Goal: Task Accomplishment & Management: Manage account settings

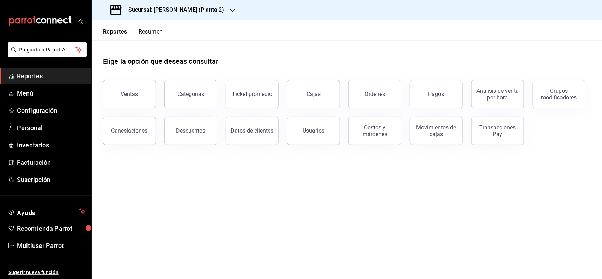
click at [228, 18] on div "Sucursal: [PERSON_NAME] (Planta 2)" at bounding box center [167, 10] width 141 height 20
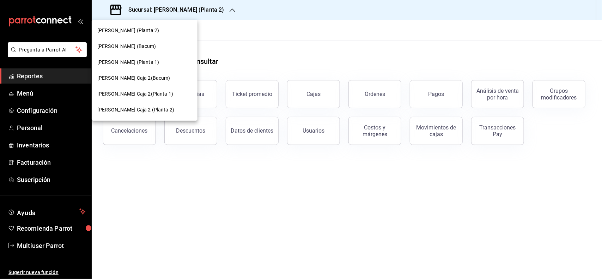
click at [154, 65] on span "[PERSON_NAME] (Planta 1)" at bounding box center [128, 62] width 62 height 7
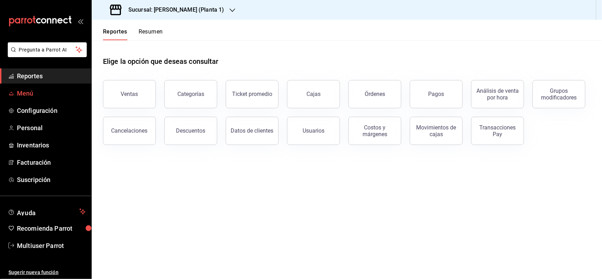
click at [49, 92] on span "Menú" at bounding box center [51, 94] width 69 height 10
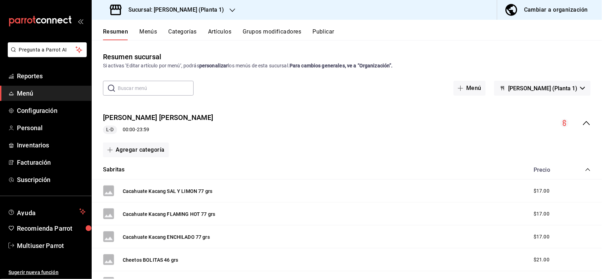
click at [231, 35] on button "Artículos" at bounding box center [219, 34] width 23 height 12
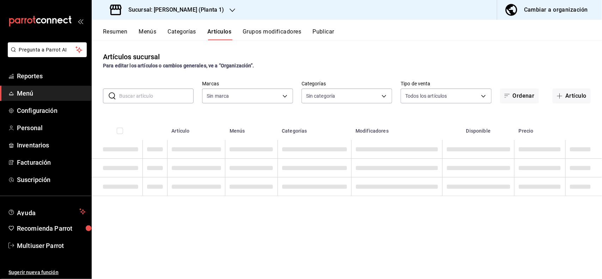
type input "0f3257ca-18d5-4715-a7b3-d9c79746efab"
click at [167, 91] on input "text" at bounding box center [156, 96] width 74 height 14
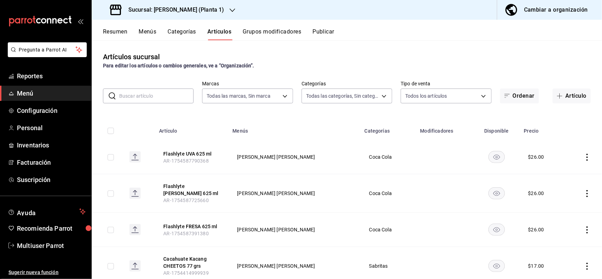
type input "356542c1-221e-4c94-a6b3-04d8f49dc375,278fd8ea-84ce-43bc-83ee-0ec6e24ae962,18fd2…"
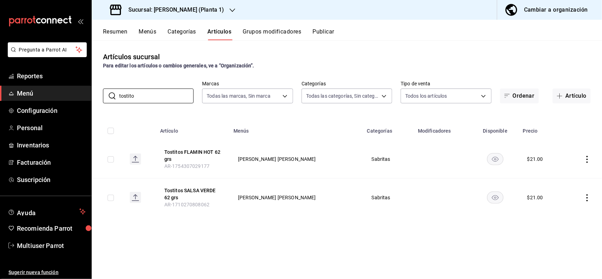
type input "tostito"
click at [356, 57] on div "Artículos sucursal Para editar los artículos o cambios generales, ve a “Organiz…" at bounding box center [347, 60] width 510 height 18
click at [590, 161] on icon "actions" at bounding box center [587, 159] width 7 height 7
click at [563, 175] on span "Editar" at bounding box center [566, 175] width 18 height 7
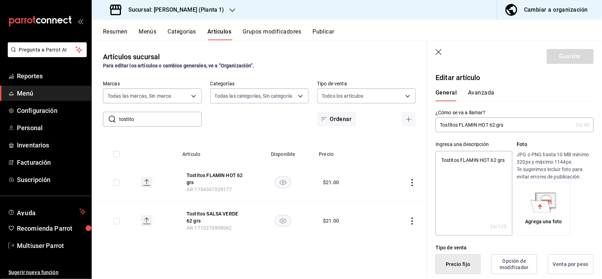
type textarea "x"
type input "$21.00"
click at [478, 94] on button "Avanzada" at bounding box center [481, 95] width 26 height 12
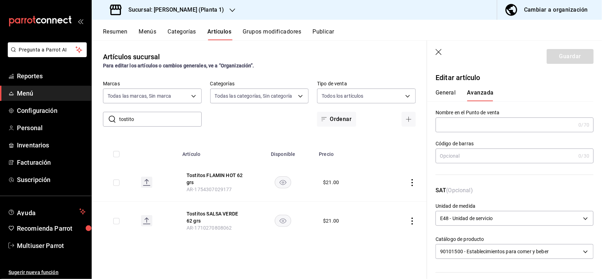
click at [499, 154] on input "text" at bounding box center [506, 156] width 140 height 14
type input "7501011126879"
click at [572, 61] on button "Guardar" at bounding box center [570, 56] width 47 height 15
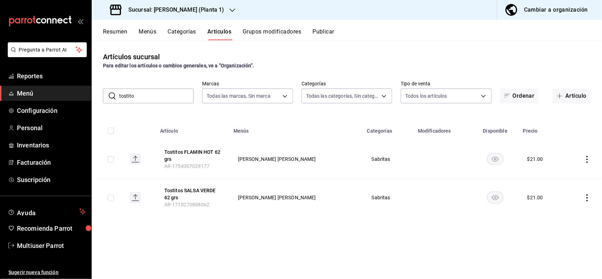
click at [173, 98] on input "tostito" at bounding box center [156, 96] width 74 height 14
type input "t"
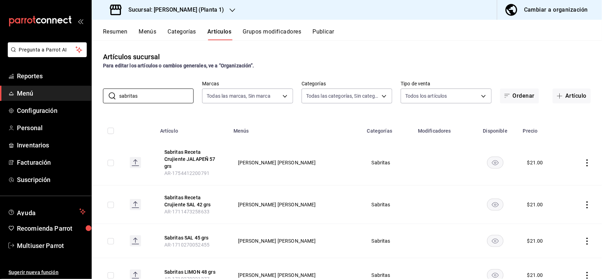
type input "sabritas"
click at [316, 59] on div "Artículos sucursal Para editar los artículos o cambios generales, ve a “Organiz…" at bounding box center [347, 60] width 510 height 18
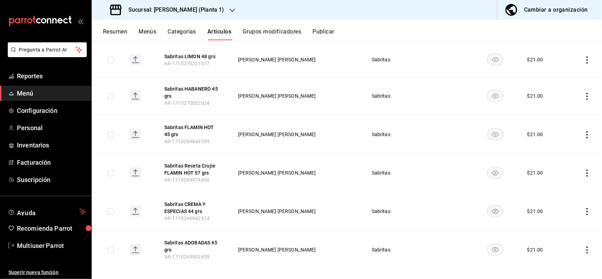
scroll to position [223, 0]
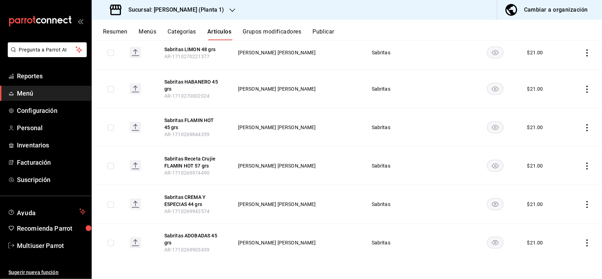
click at [584, 242] on icon "actions" at bounding box center [587, 242] width 7 height 7
click at [557, 234] on span "Editar" at bounding box center [560, 231] width 18 height 7
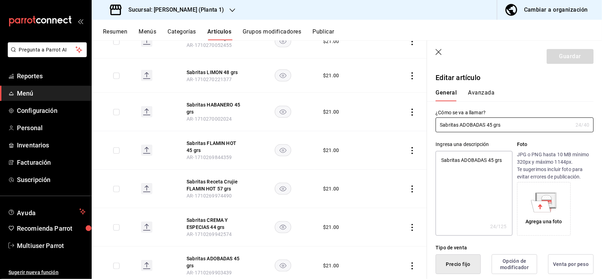
click at [485, 99] on button "Avanzada" at bounding box center [481, 95] width 26 height 12
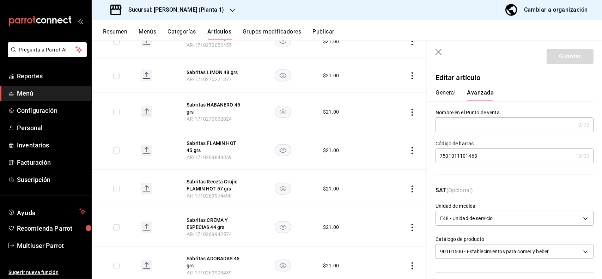
click at [499, 159] on input "7501011101463" at bounding box center [504, 156] width 137 height 14
type input "7"
type input "7500478044092"
click at [555, 61] on button "Guardar" at bounding box center [570, 56] width 47 height 15
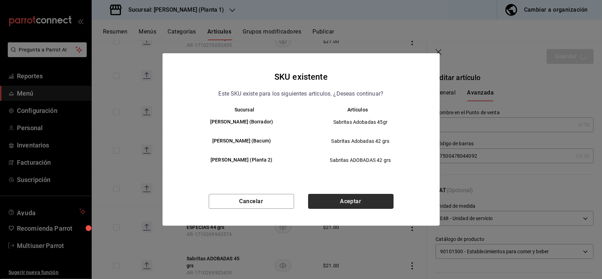
click at [368, 204] on button "Aceptar" at bounding box center [350, 201] width 85 height 15
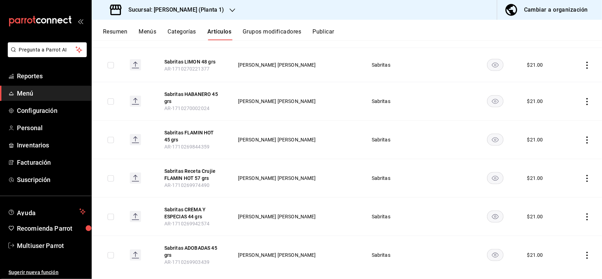
scroll to position [209, 0]
click at [577, 140] on td at bounding box center [583, 141] width 37 height 38
click at [584, 143] on icon "actions" at bounding box center [587, 141] width 7 height 7
click at [568, 157] on span "Editar" at bounding box center [560, 157] width 18 height 7
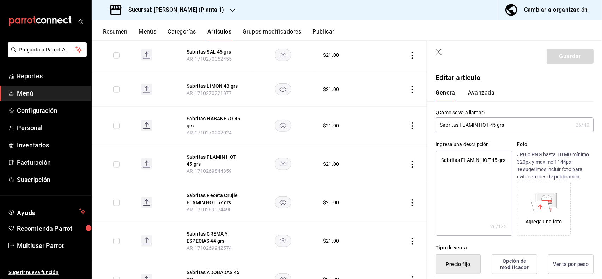
click at [480, 91] on button "Avanzada" at bounding box center [481, 95] width 26 height 12
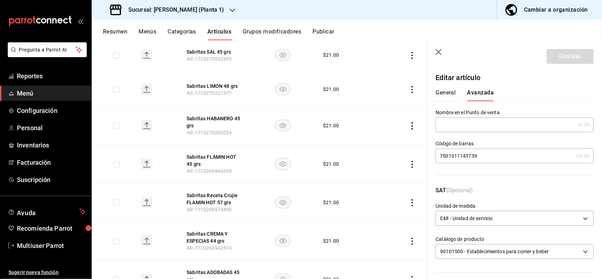
click at [501, 158] on input "7501011143739" at bounding box center [504, 156] width 137 height 14
type input "7"
type input "7500478043941"
click at [551, 62] on button "Guardar" at bounding box center [570, 56] width 47 height 15
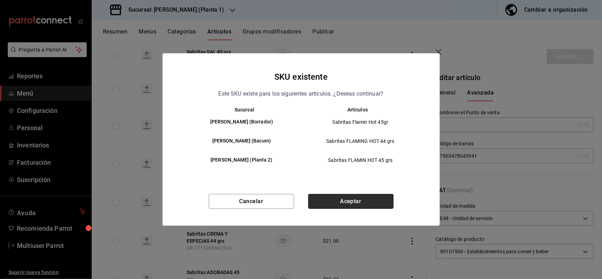
click at [369, 196] on button "Aceptar" at bounding box center [350, 201] width 85 height 15
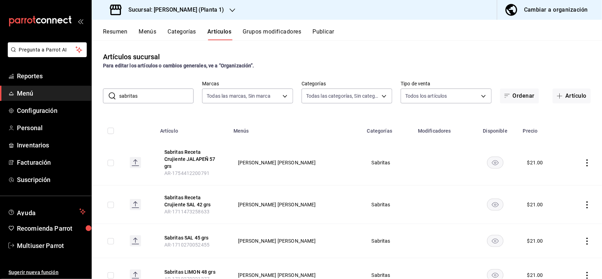
click at [156, 102] on input "sabritas" at bounding box center [156, 96] width 74 height 14
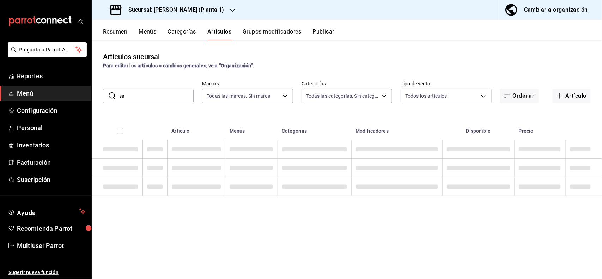
type input "s"
type input "cheetos fl"
click at [337, 59] on div "Artículos sucursal Para editar los artículos o cambios generales, ve a “Organiz…" at bounding box center [347, 60] width 510 height 18
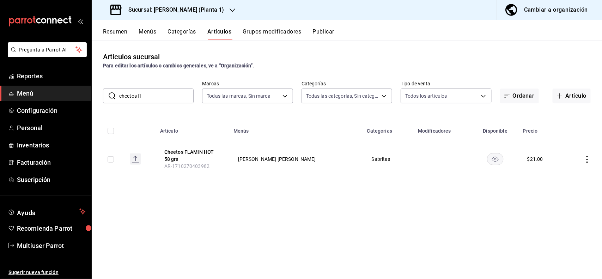
click at [386, 60] on div "Artículos sucursal Para editar los artículos o cambios generales, ve a “Organiz…" at bounding box center [347, 60] width 510 height 18
click at [585, 159] on icon "actions" at bounding box center [587, 159] width 7 height 7
click at [555, 180] on div at bounding box center [551, 176] width 13 height 8
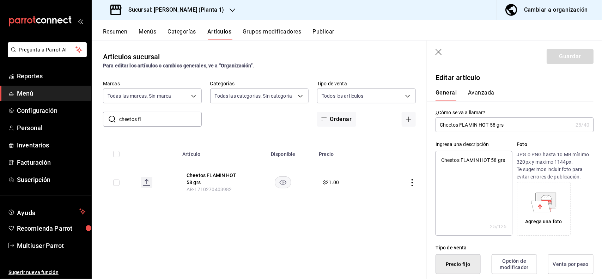
click at [485, 92] on button "Avanzada" at bounding box center [481, 95] width 26 height 12
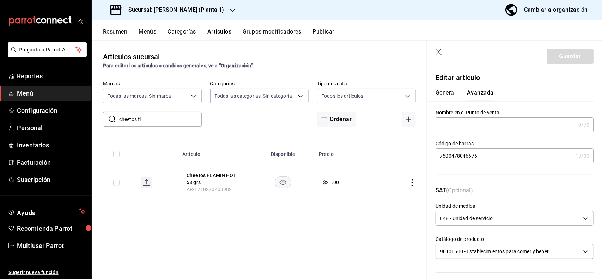
click at [502, 160] on input "7500478046676" at bounding box center [504, 156] width 137 height 14
type input "7"
type input "7501011143753"
click at [554, 60] on button "Guardar" at bounding box center [570, 56] width 47 height 15
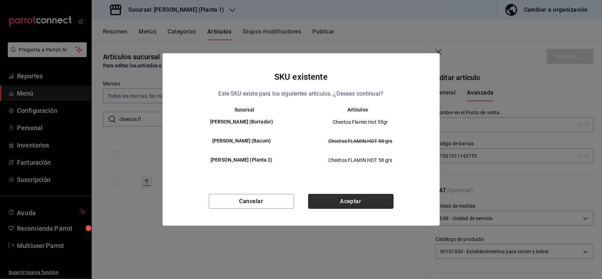
click at [366, 207] on button "Aceptar" at bounding box center [350, 201] width 85 height 15
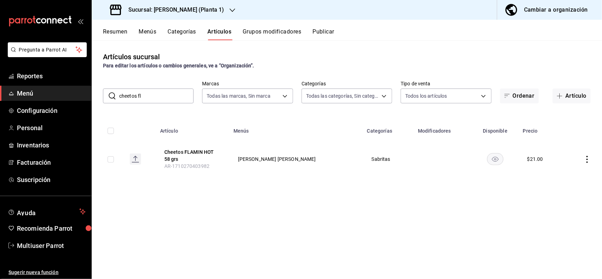
click at [176, 94] on input "cheetos fl" at bounding box center [156, 96] width 74 height 14
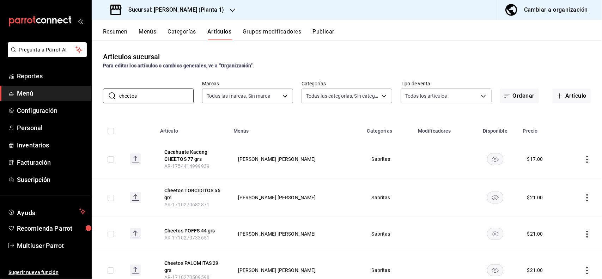
type input "cheetos"
click at [420, 31] on div "Resumen Menús Categorías Artículos Grupos modificadores Publicar" at bounding box center [352, 34] width 499 height 12
click at [584, 232] on icon "actions" at bounding box center [587, 234] width 7 height 7
click at [562, 234] on span "Editar" at bounding box center [560, 231] width 18 height 7
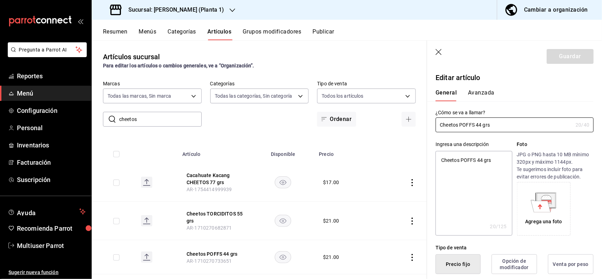
type textarea "x"
type input "$21.00"
type input "E48"
type input "90101500"
radio input "true"
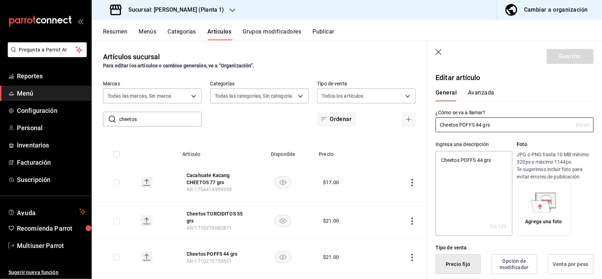
radio input "true"
type input "03f716a4-8af4-4ed4-96ba-74766307e55e"
click at [487, 90] on button "Avanzada" at bounding box center [481, 95] width 26 height 12
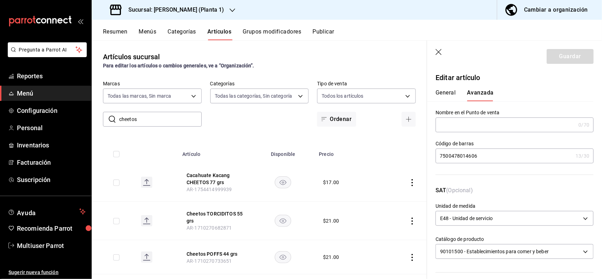
click at [508, 159] on input "7500478014606" at bounding box center [504, 156] width 137 height 14
type input "7"
type input "7500478044115"
click at [555, 55] on button "Guardar" at bounding box center [570, 56] width 47 height 15
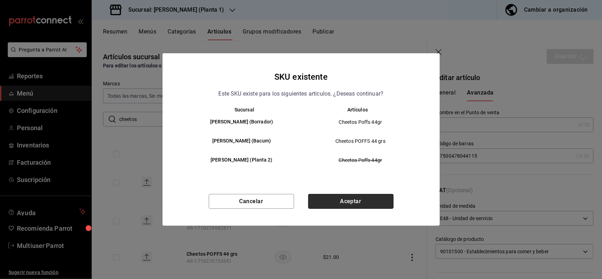
click at [362, 194] on button "Aceptar" at bounding box center [350, 201] width 85 height 15
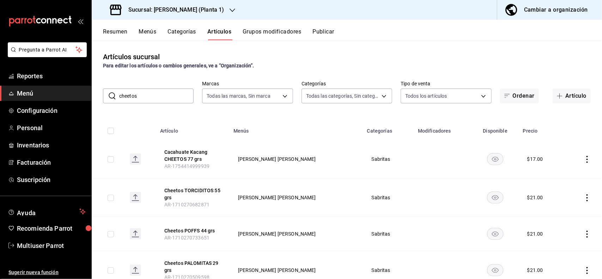
click at [168, 95] on input "cheetos" at bounding box center [156, 96] width 74 height 14
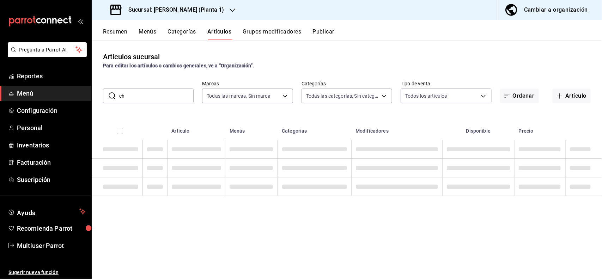
type input "c"
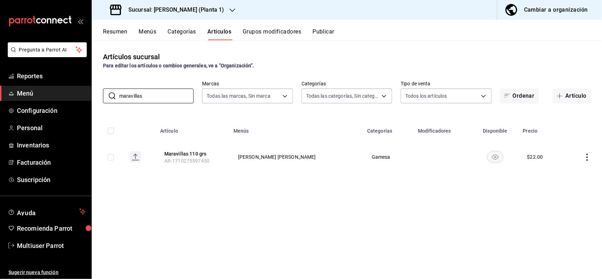
type input "maravillas"
click at [338, 59] on div "Artículos sucursal Para editar los artículos o cambios generales, ve a “Organiz…" at bounding box center [347, 60] width 510 height 18
click at [588, 158] on icon "actions" at bounding box center [587, 157] width 7 height 7
click at [563, 174] on span "Editar" at bounding box center [566, 173] width 18 height 7
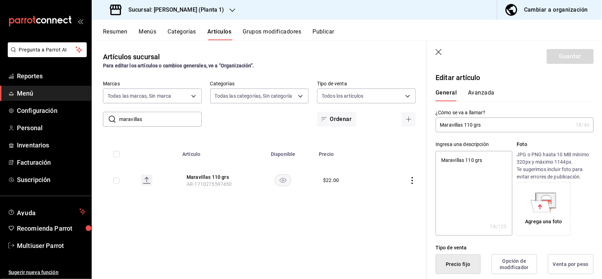
click at [490, 94] on button "Avanzada" at bounding box center [481, 95] width 26 height 12
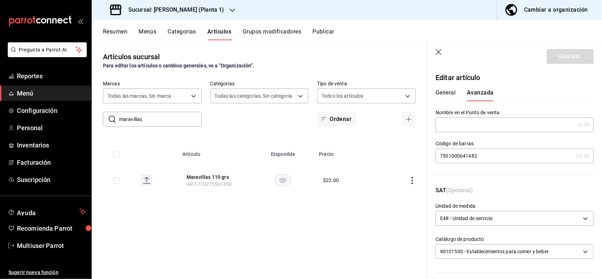
click at [505, 153] on input "7501000641482" at bounding box center [504, 156] width 137 height 14
type input "7"
type input "7500478045143"
click at [558, 64] on header "Guardar" at bounding box center [514, 55] width 175 height 29
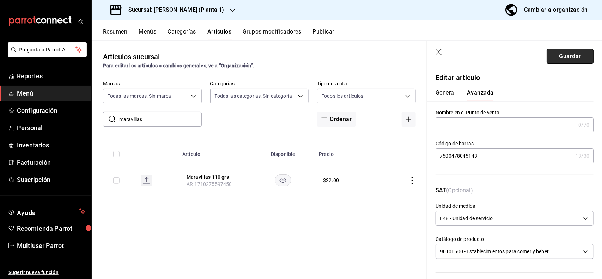
click at [555, 58] on button "Guardar" at bounding box center [570, 56] width 47 height 15
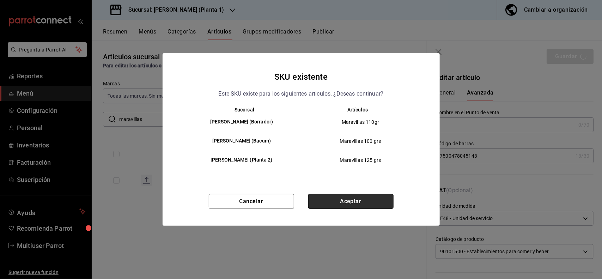
click at [370, 205] on button "Aceptar" at bounding box center [350, 201] width 85 height 15
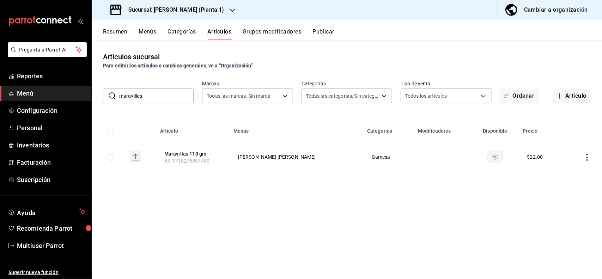
click at [175, 102] on input "maravillas" at bounding box center [156, 96] width 74 height 14
type input "m"
type input "[PERSON_NAME]"
click at [332, 54] on div "Artículos sucursal Para editar los artículos o cambios generales, ve a “Organiz…" at bounding box center [347, 60] width 510 height 18
click at [586, 156] on icon "actions" at bounding box center [587, 159] width 7 height 7
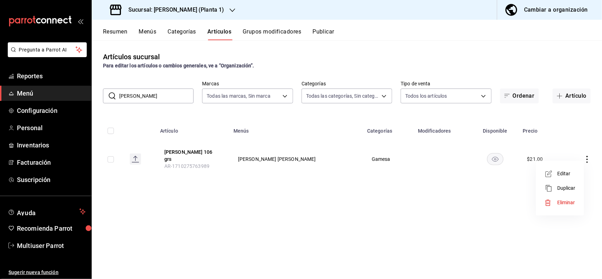
click at [550, 172] on icon at bounding box center [549, 174] width 8 height 8
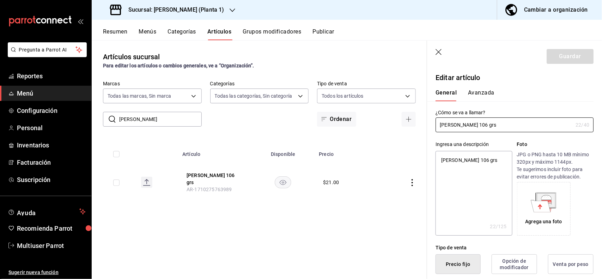
type textarea "x"
type input "$21.00"
click at [490, 93] on button "Avanzada" at bounding box center [481, 95] width 26 height 12
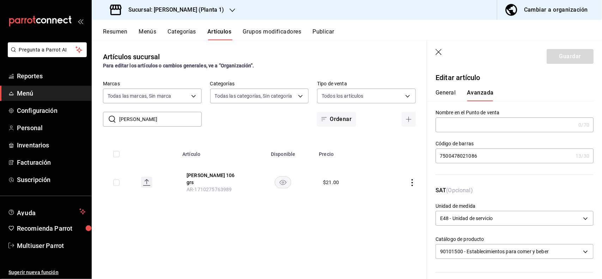
click at [479, 159] on input "7500478021086" at bounding box center [504, 156] width 137 height 14
type input "7"
type input "7500478042401"
drag, startPoint x: 549, startPoint y: 65, endPoint x: 552, endPoint y: 61, distance: 5.4
click at [552, 61] on header "Guardar" at bounding box center [514, 55] width 175 height 29
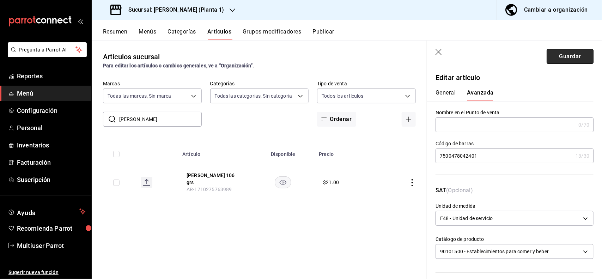
click at [552, 61] on button "Guardar" at bounding box center [570, 56] width 47 height 15
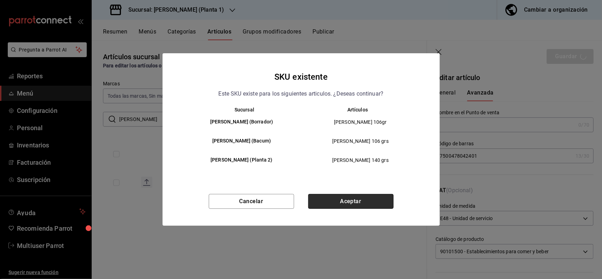
click at [369, 202] on button "Aceptar" at bounding box center [350, 201] width 85 height 15
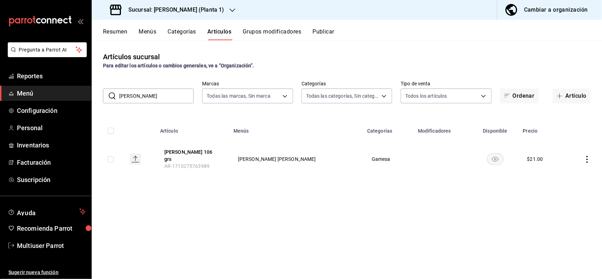
click at [172, 96] on input "[PERSON_NAME]" at bounding box center [156, 96] width 74 height 14
type input "b"
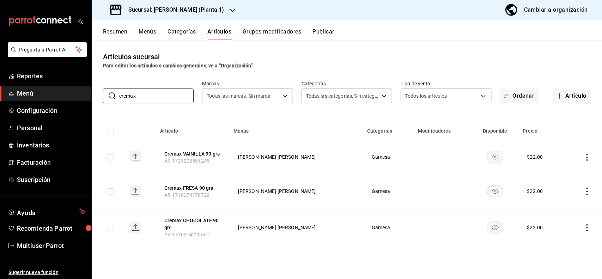
type input "cremax"
click at [377, 49] on div "Artículos sucursal Para editar los artículos o cambios generales, ve a “Organiz…" at bounding box center [347, 159] width 510 height 238
click at [587, 228] on icon "actions" at bounding box center [587, 227] width 1 height 7
click at [556, 225] on li "Editar" at bounding box center [560, 231] width 42 height 14
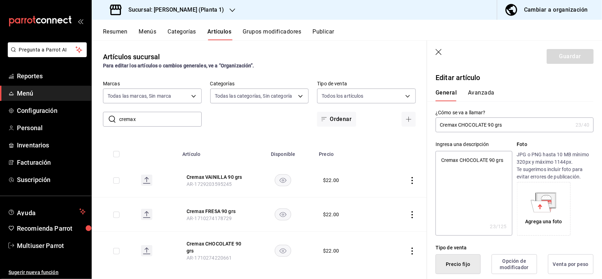
click at [484, 91] on button "Avanzada" at bounding box center [481, 95] width 26 height 12
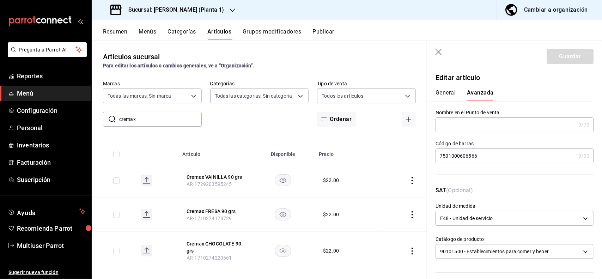
click at [496, 160] on input "7501000606566" at bounding box center [504, 156] width 137 height 14
type input "7"
type input "7500478022885"
click at [555, 56] on button "Guardar" at bounding box center [570, 56] width 47 height 15
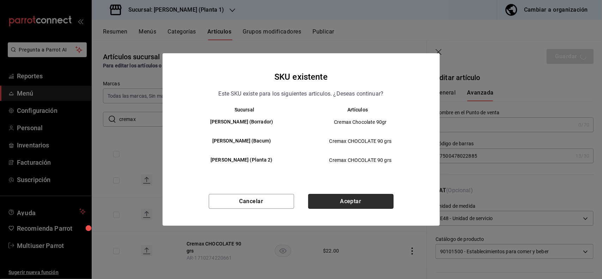
click at [374, 200] on button "Aceptar" at bounding box center [350, 201] width 85 height 15
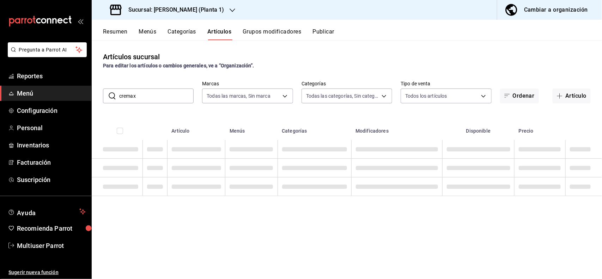
click at [175, 99] on input "cremax" at bounding box center [156, 96] width 74 height 14
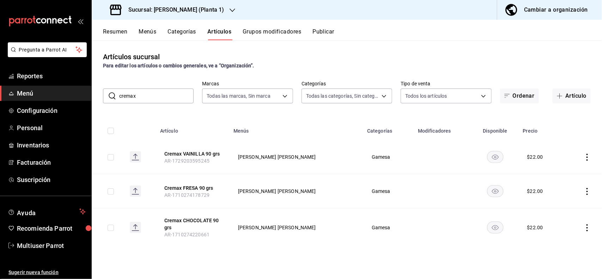
click at [337, 117] on th "Menús" at bounding box center [296, 128] width 134 height 23
click at [583, 191] on td at bounding box center [583, 191] width 37 height 34
click at [584, 194] on icon "actions" at bounding box center [587, 191] width 7 height 7
click at [565, 204] on span "Editar" at bounding box center [566, 207] width 18 height 7
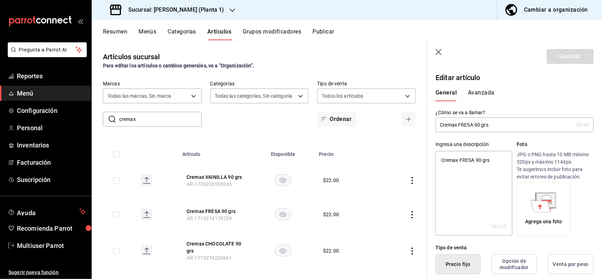
click at [473, 99] on button "Avanzada" at bounding box center [481, 95] width 26 height 12
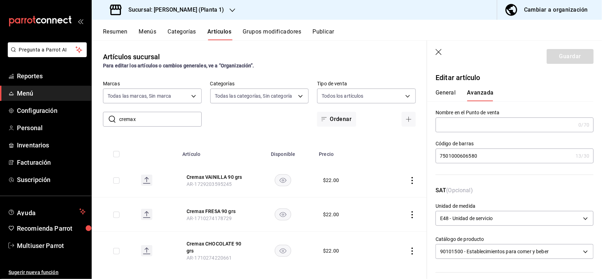
click at [504, 157] on input "7501000606580" at bounding box center [504, 156] width 137 height 14
type input "7"
type input "7500478022908"
click at [554, 61] on button "Guardar" at bounding box center [570, 56] width 47 height 15
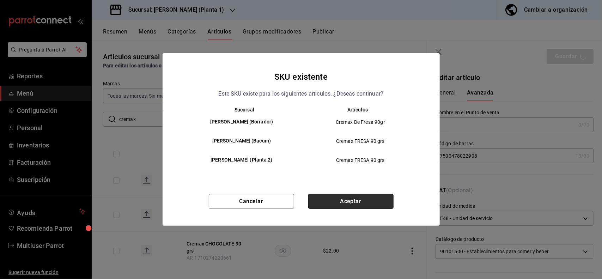
click at [386, 196] on button "Aceptar" at bounding box center [350, 201] width 85 height 15
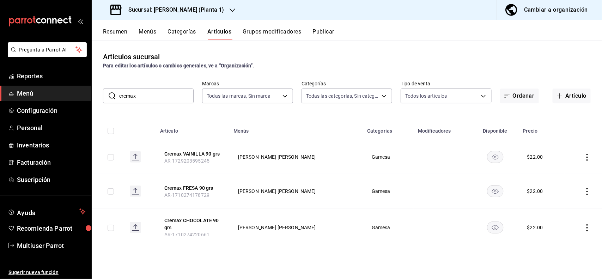
click at [167, 92] on input "cremax" at bounding box center [156, 96] width 74 height 14
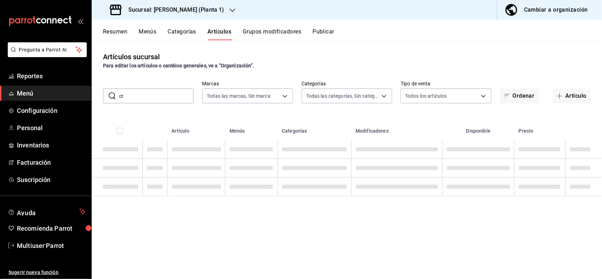
type input "c"
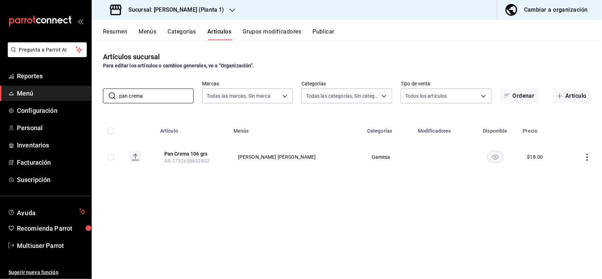
type input "pan crema"
click at [328, 59] on div "Artículos sucursal Para editar los artículos o cambios generales, ve a “Organiz…" at bounding box center [347, 60] width 510 height 18
click at [589, 159] on icon "actions" at bounding box center [587, 157] width 7 height 7
click at [573, 168] on li "Editar" at bounding box center [560, 173] width 42 height 14
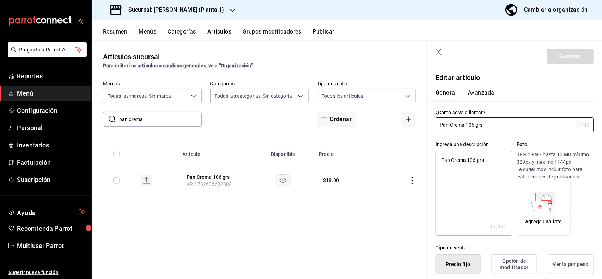
type textarea "x"
type input "$18.00"
type input "E48"
type input "90101500"
radio input "true"
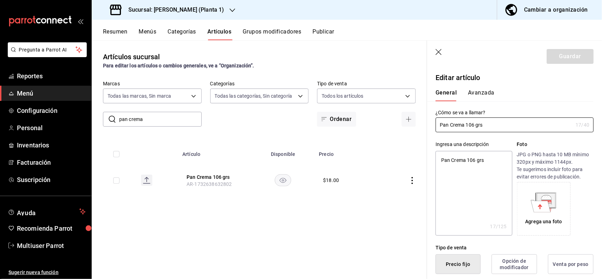
radio input "true"
type input "03f716a4-8af4-4ed4-96ba-74766307e55e"
click at [483, 92] on button "Avanzada" at bounding box center [481, 95] width 26 height 12
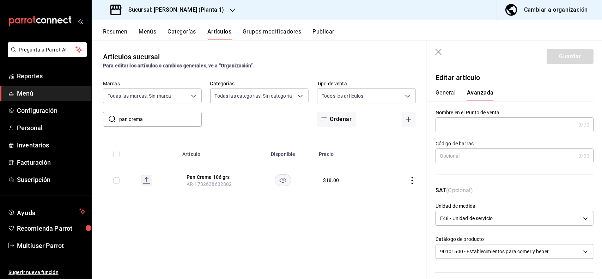
click at [481, 156] on input "text" at bounding box center [506, 156] width 140 height 14
type input "7500478005598"
click at [556, 55] on button "Guardar" at bounding box center [570, 56] width 47 height 15
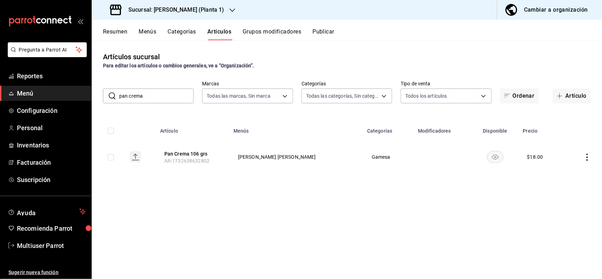
click at [179, 95] on input "pan crema" at bounding box center [156, 96] width 74 height 14
type input "p"
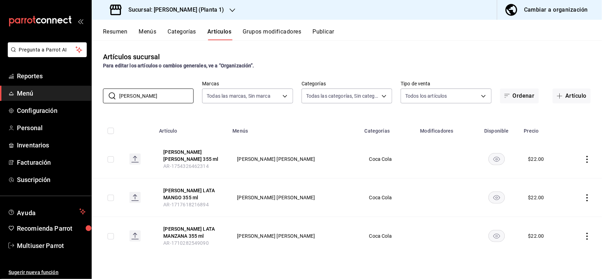
type input "[PERSON_NAME]"
click at [330, 66] on div "Para editar los artículos o cambios generales, ve a “Organización”." at bounding box center [347, 65] width 488 height 7
click at [588, 196] on icon "actions" at bounding box center [587, 197] width 7 height 7
click at [561, 212] on span "Editar" at bounding box center [566, 214] width 18 height 7
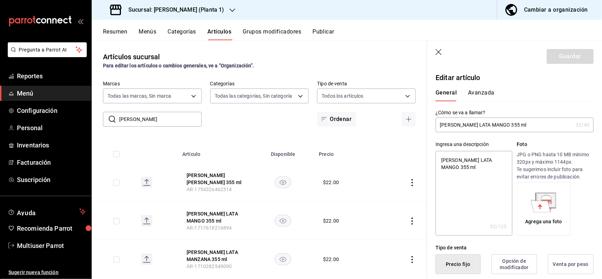
click at [478, 95] on button "Avanzada" at bounding box center [481, 95] width 26 height 12
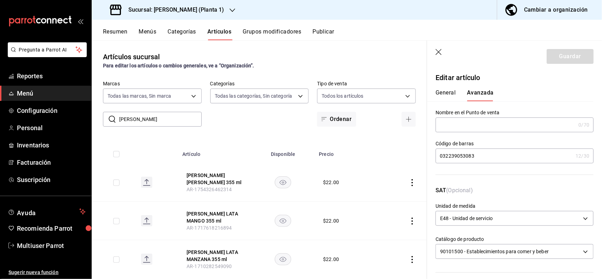
click at [504, 151] on input "032239053083" at bounding box center [504, 156] width 137 height 14
type input "0"
type input "7501055334001"
click at [562, 57] on button "Guardar" at bounding box center [570, 56] width 47 height 15
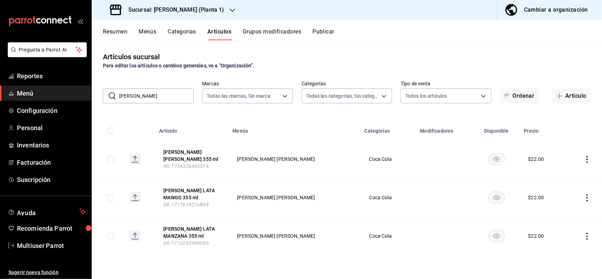
click at [186, 98] on input "[PERSON_NAME]" at bounding box center [156, 96] width 74 height 14
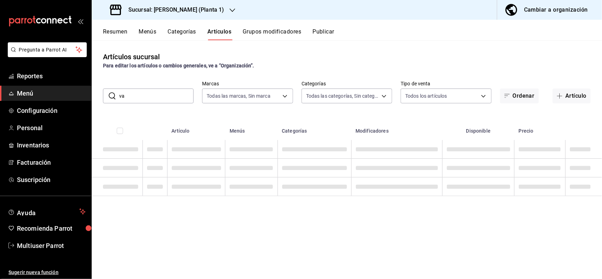
type input "v"
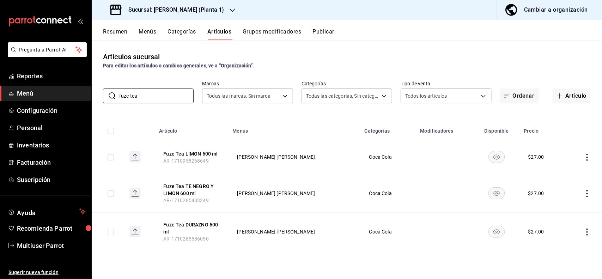
type input "fuze tea"
click at [367, 41] on div "Artículos sucursal Para editar los artículos o cambios generales, ve a “Organiz…" at bounding box center [347, 159] width 510 height 238
click at [590, 191] on icon "actions" at bounding box center [587, 193] width 7 height 7
click at [572, 207] on span "Editar" at bounding box center [566, 209] width 18 height 7
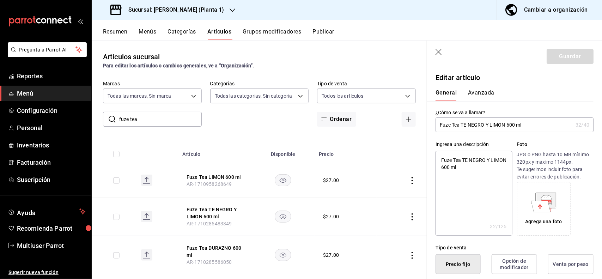
click at [473, 93] on button "Avanzada" at bounding box center [481, 95] width 26 height 12
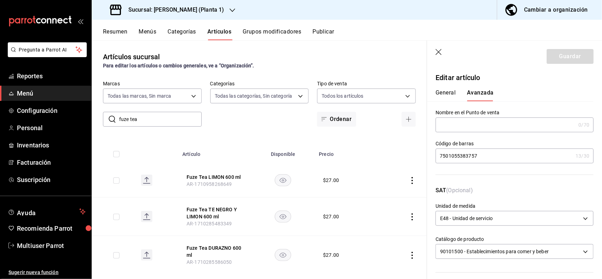
click at [491, 153] on input "7501055383757" at bounding box center [504, 156] width 137 height 14
type input "7"
type input "7501055358885"
drag, startPoint x: 553, startPoint y: 64, endPoint x: 553, endPoint y: 59, distance: 4.6
click at [553, 59] on header "Guardar" at bounding box center [514, 55] width 175 height 29
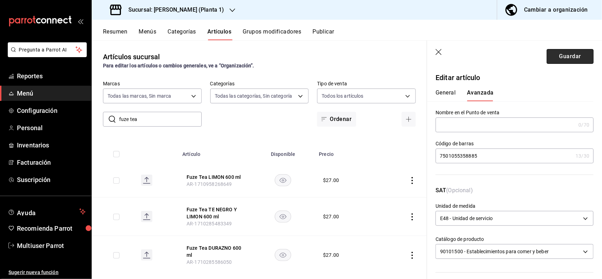
click at [553, 59] on button "Guardar" at bounding box center [570, 56] width 47 height 15
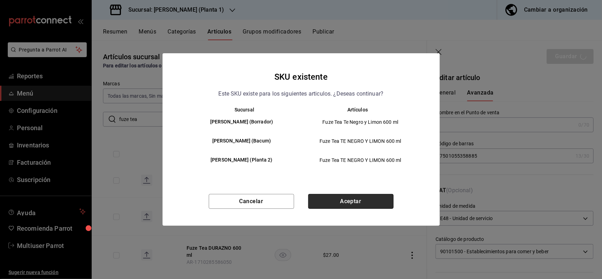
click at [375, 196] on button "Aceptar" at bounding box center [350, 201] width 85 height 15
